Goal: Information Seeking & Learning: Learn about a topic

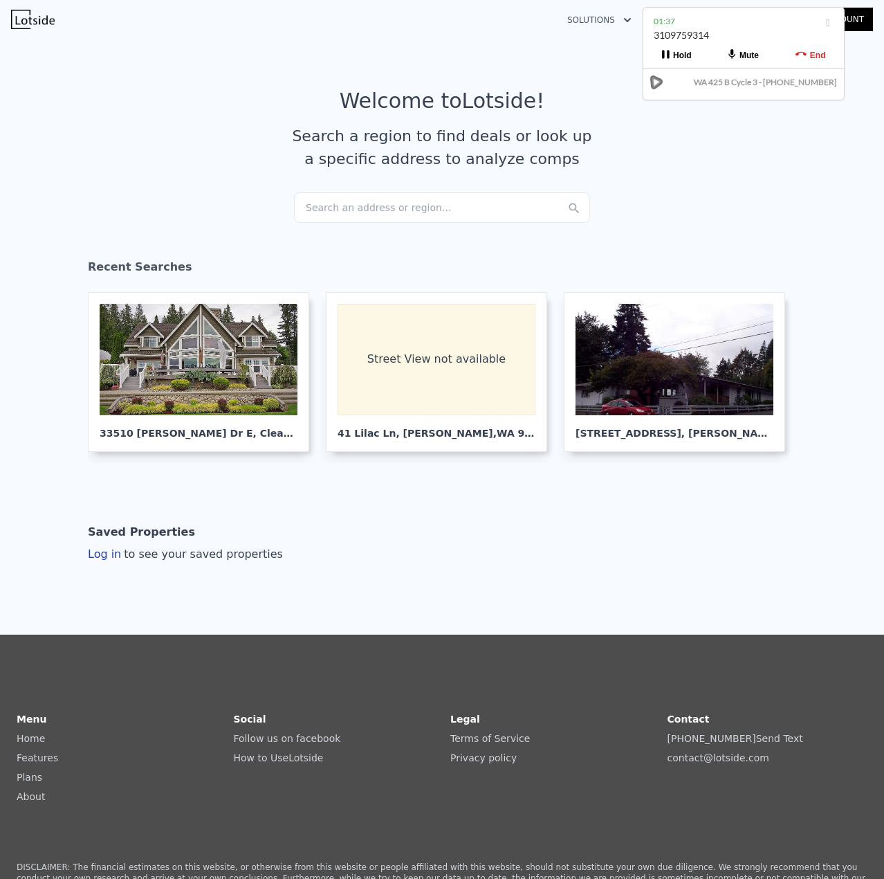
click at [358, 211] on div "Search an address or region..." at bounding box center [442, 207] width 296 height 30
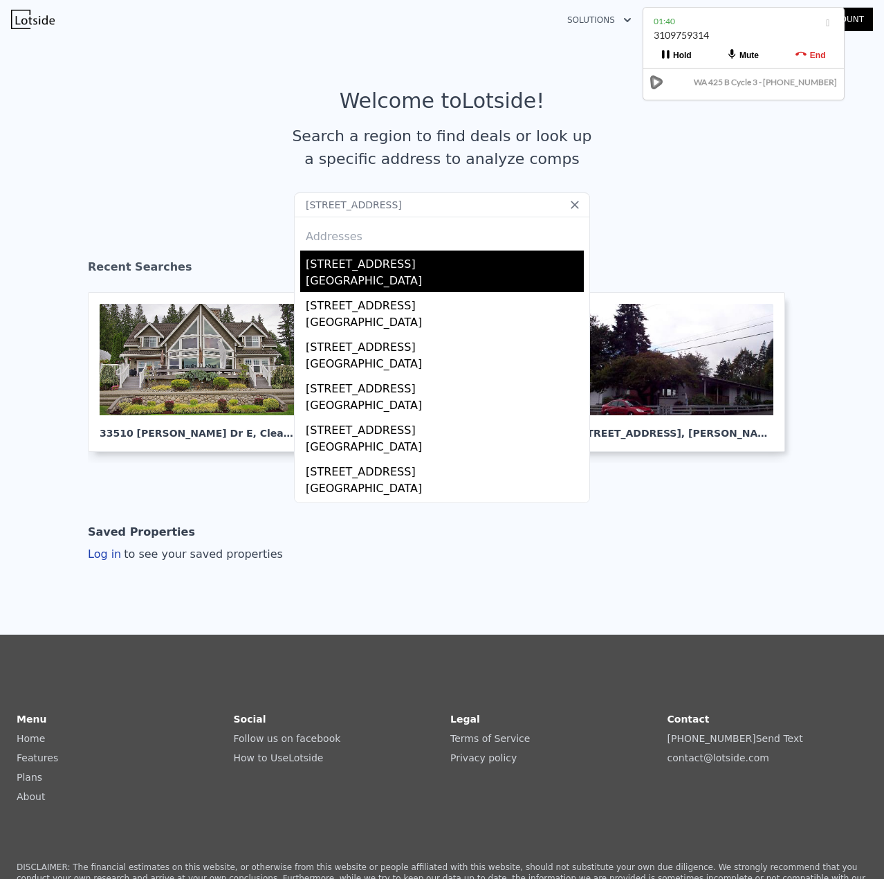
type input "[STREET_ADDRESS]"
click at [339, 273] on div "[GEOGRAPHIC_DATA]" at bounding box center [445, 282] width 278 height 19
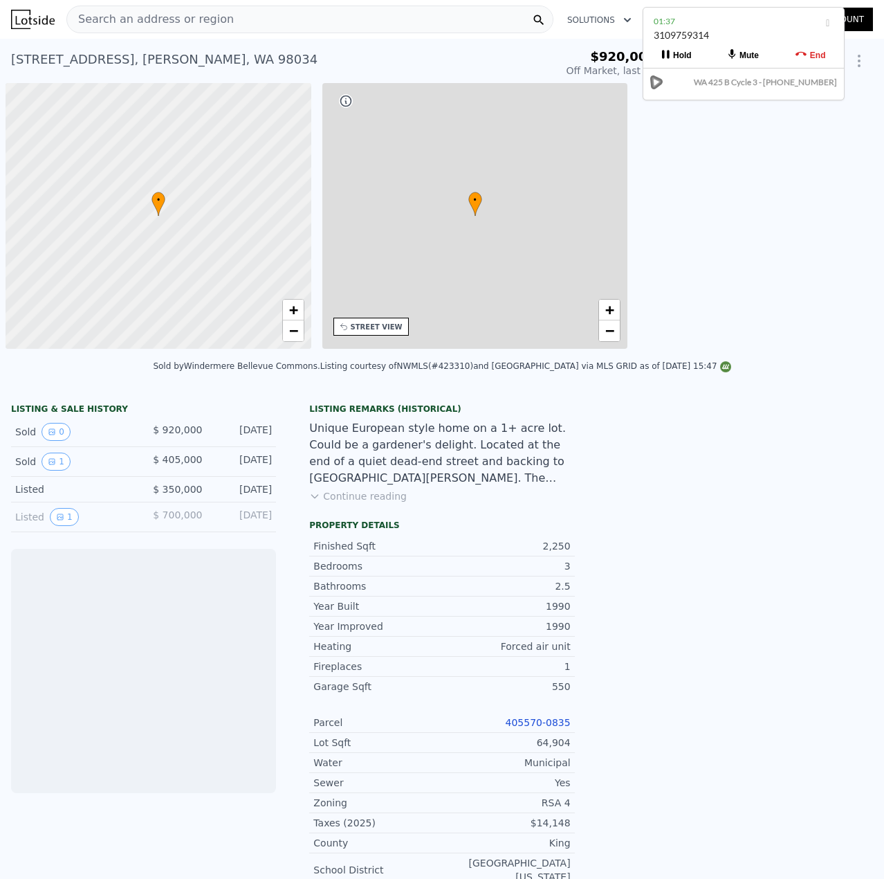
scroll to position [0, 6]
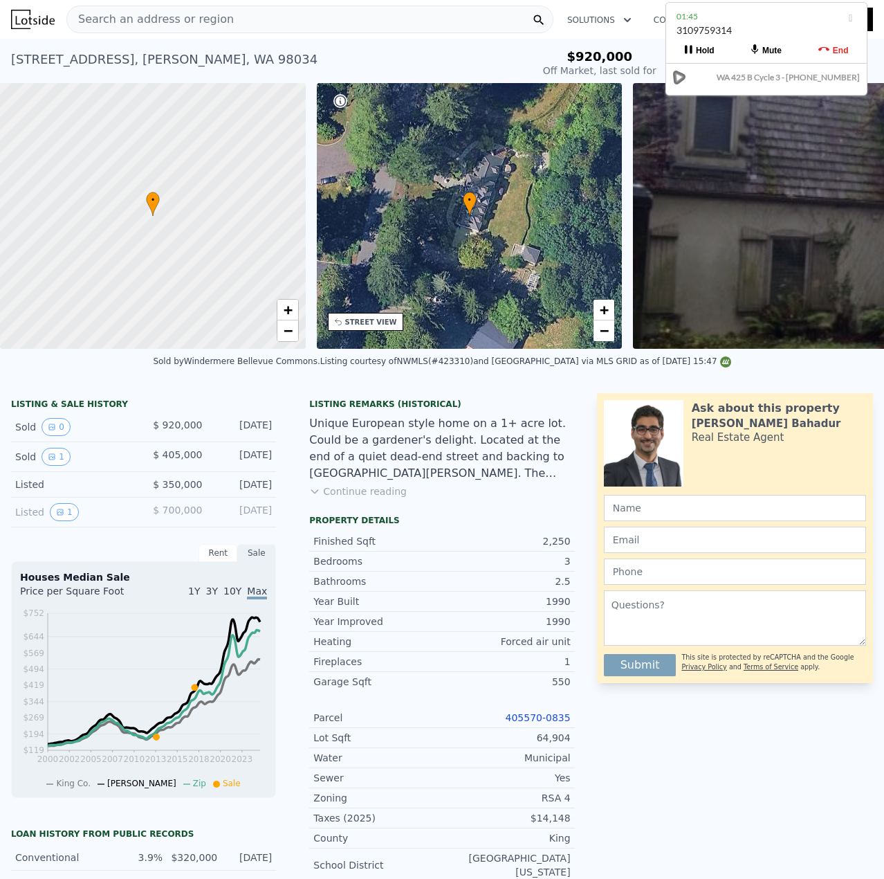
drag, startPoint x: 735, startPoint y: 43, endPoint x: 763, endPoint y: 44, distance: 27.7
click at [762, 40] on button "Mute" at bounding box center [766, 50] width 67 height 25
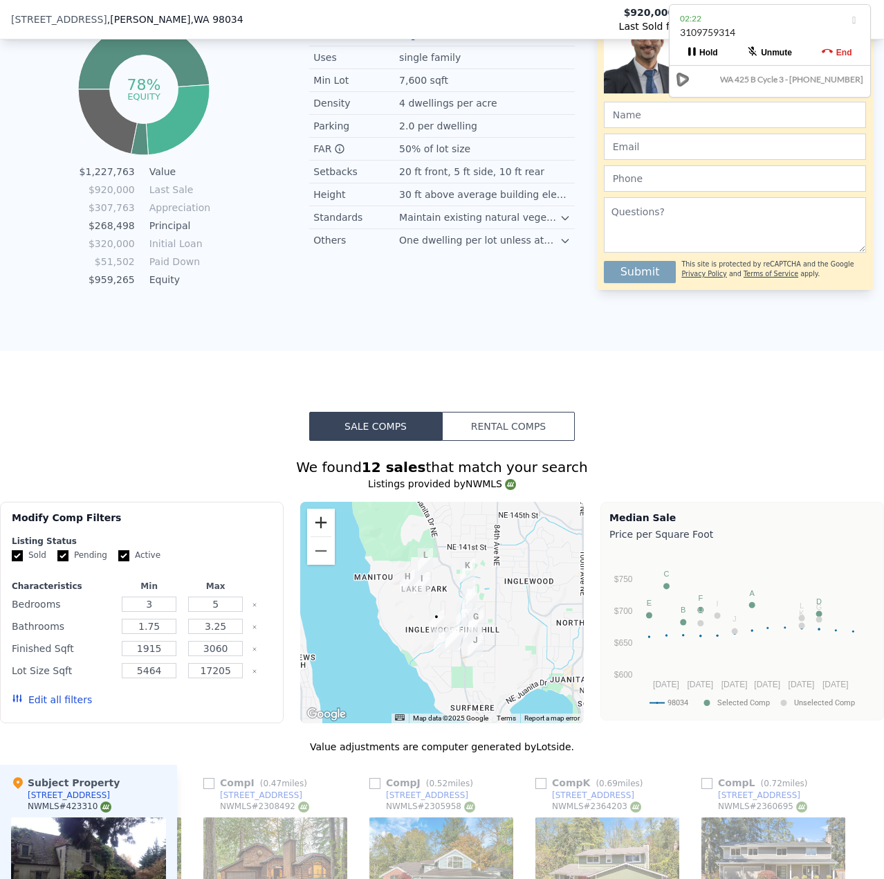
scroll to position [687, 0]
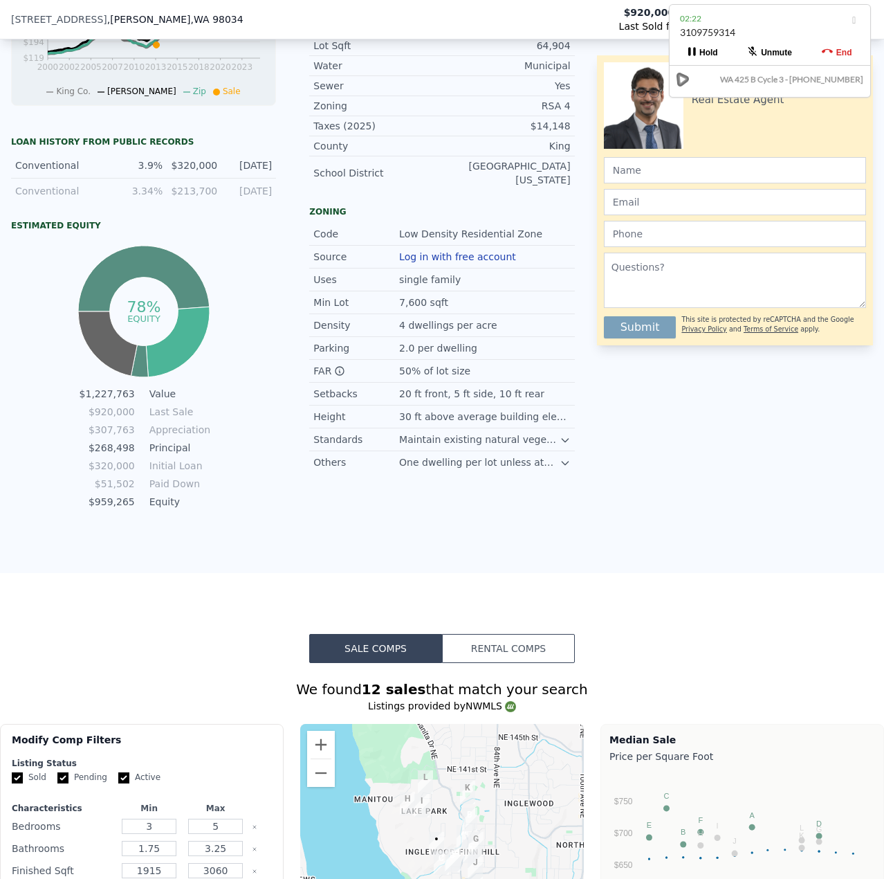
click at [758, 51] on button "Unmute" at bounding box center [770, 52] width 67 height 25
click at [744, 435] on div "Ask about this property [PERSON_NAME] Real Estate Agent Submit This site is pro…" at bounding box center [740, 106] width 287 height 811
